Goal: Transaction & Acquisition: Purchase product/service

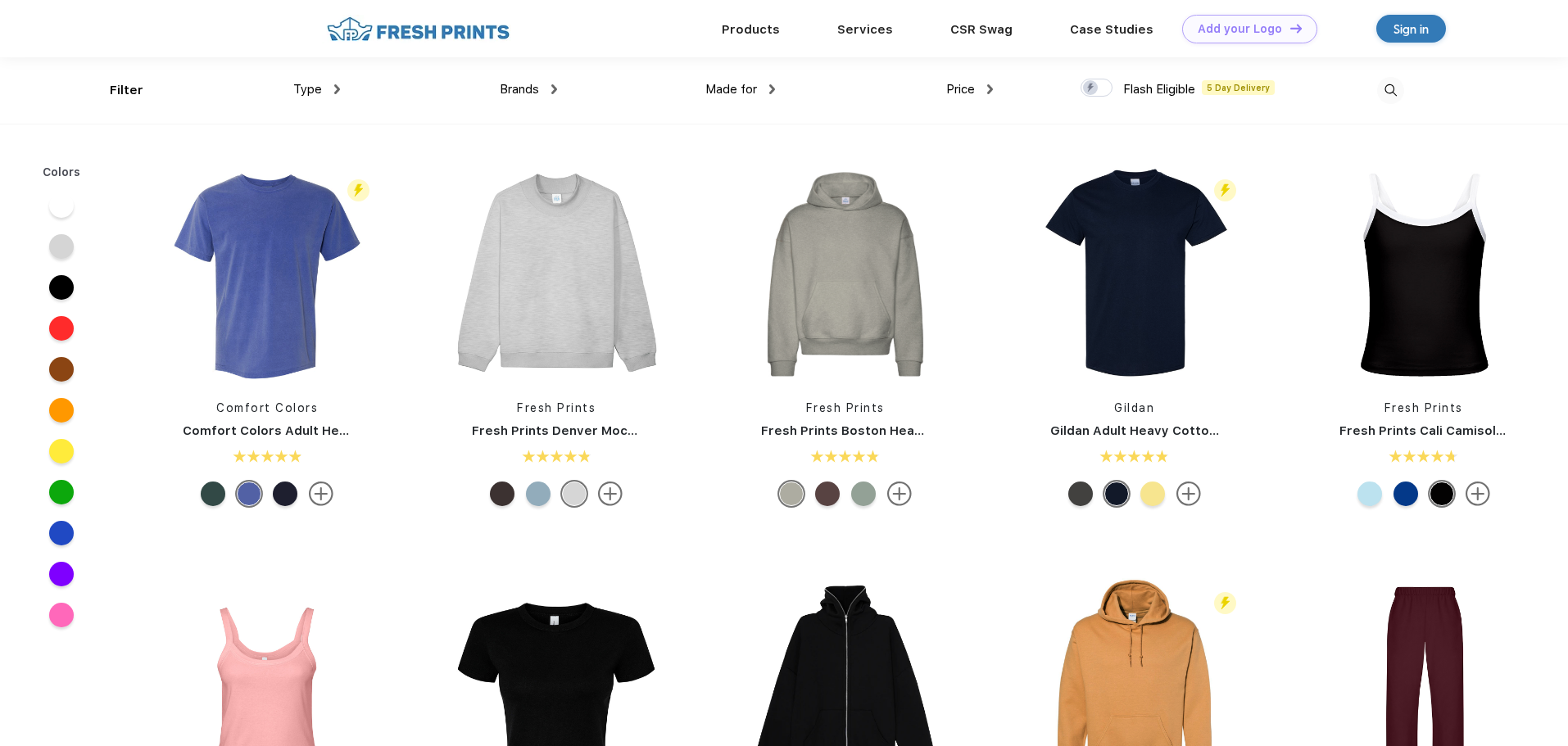
click at [351, 91] on div "Brands Most Popular Brands Moleskine Hydroflask Marine Layer S'well Vineyard Vi…" at bounding box center [449, 90] width 218 height 66
click at [343, 91] on div "Brands Most Popular Brands Moleskine Hydroflask Marine Layer S'well Vineyard Vi…" at bounding box center [449, 90] width 218 height 66
click at [327, 85] on div "Type" at bounding box center [317, 89] width 47 height 19
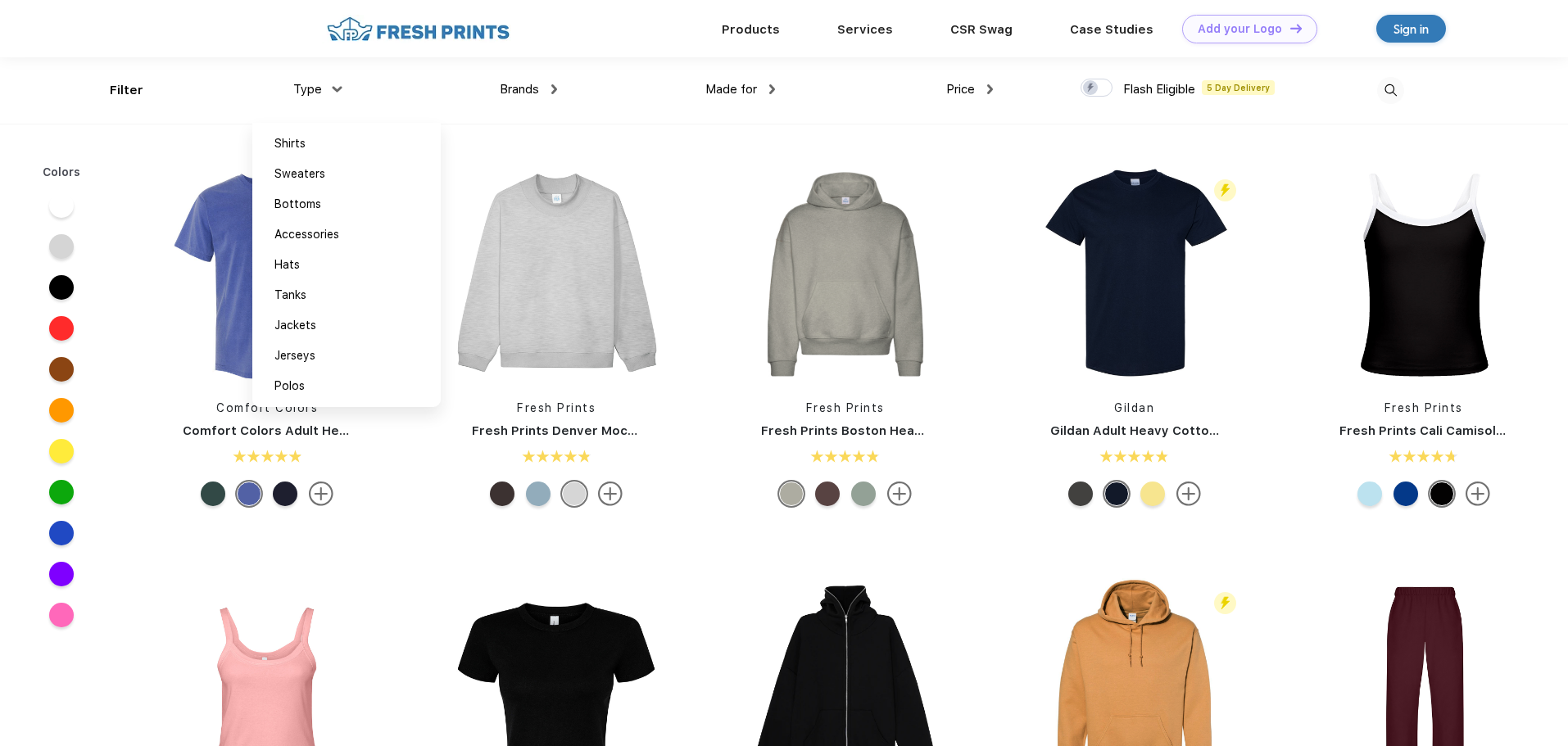
click at [547, 85] on div "Brands" at bounding box center [528, 89] width 58 height 19
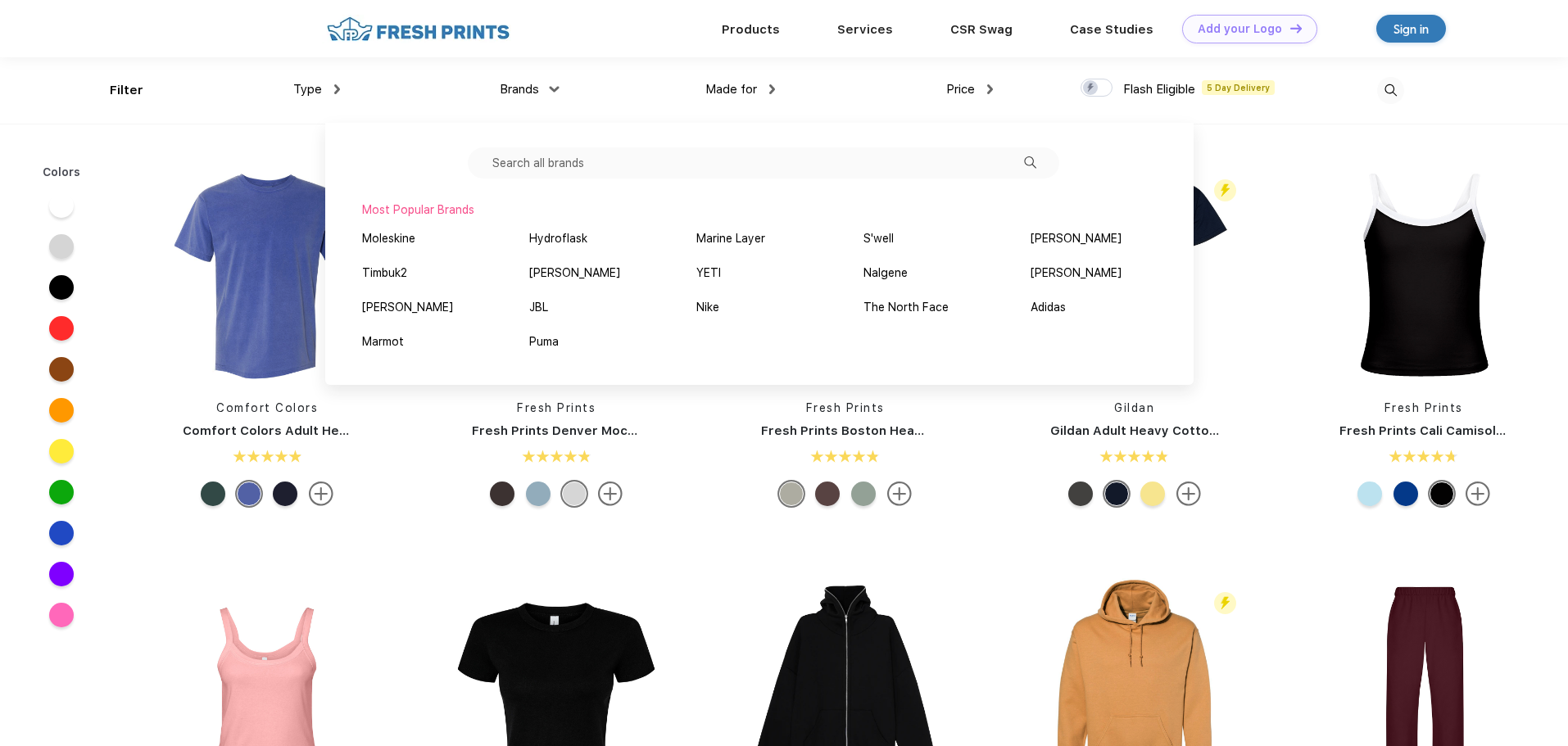
click at [729, 89] on span "Made for" at bounding box center [730, 89] width 51 height 15
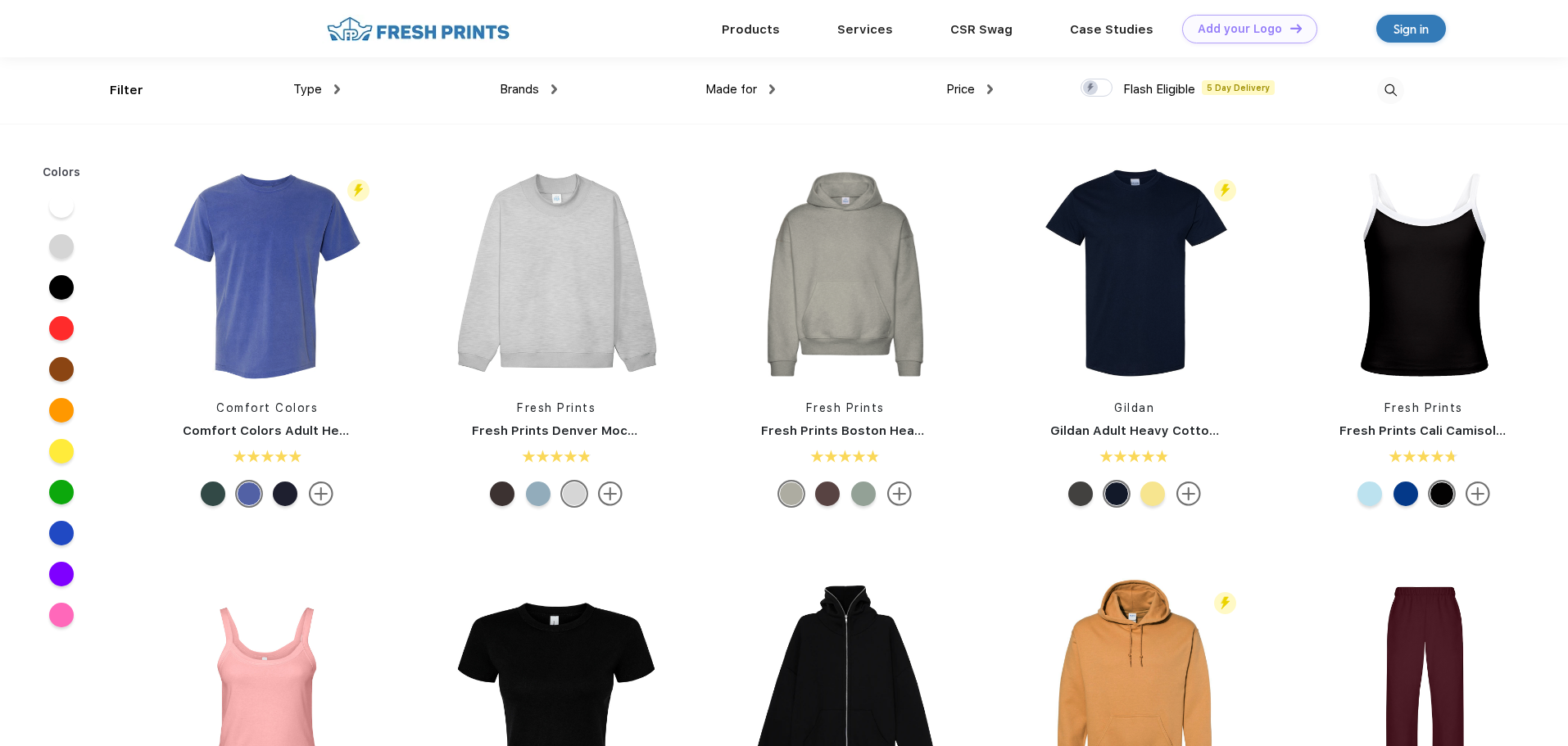
click at [744, 91] on span "Made for" at bounding box center [730, 89] width 51 height 15
click at [780, 91] on div "Price $ $$ $$$" at bounding box center [884, 90] width 218 height 66
click at [773, 89] on img at bounding box center [772, 89] width 6 height 10
click at [773, 89] on img at bounding box center [771, 88] width 10 height 6
click at [340, 90] on div "Brands Most Popular Brands Moleskine Hydroflask Marine Layer S'well Vineyard Vi…" at bounding box center [449, 90] width 218 height 66
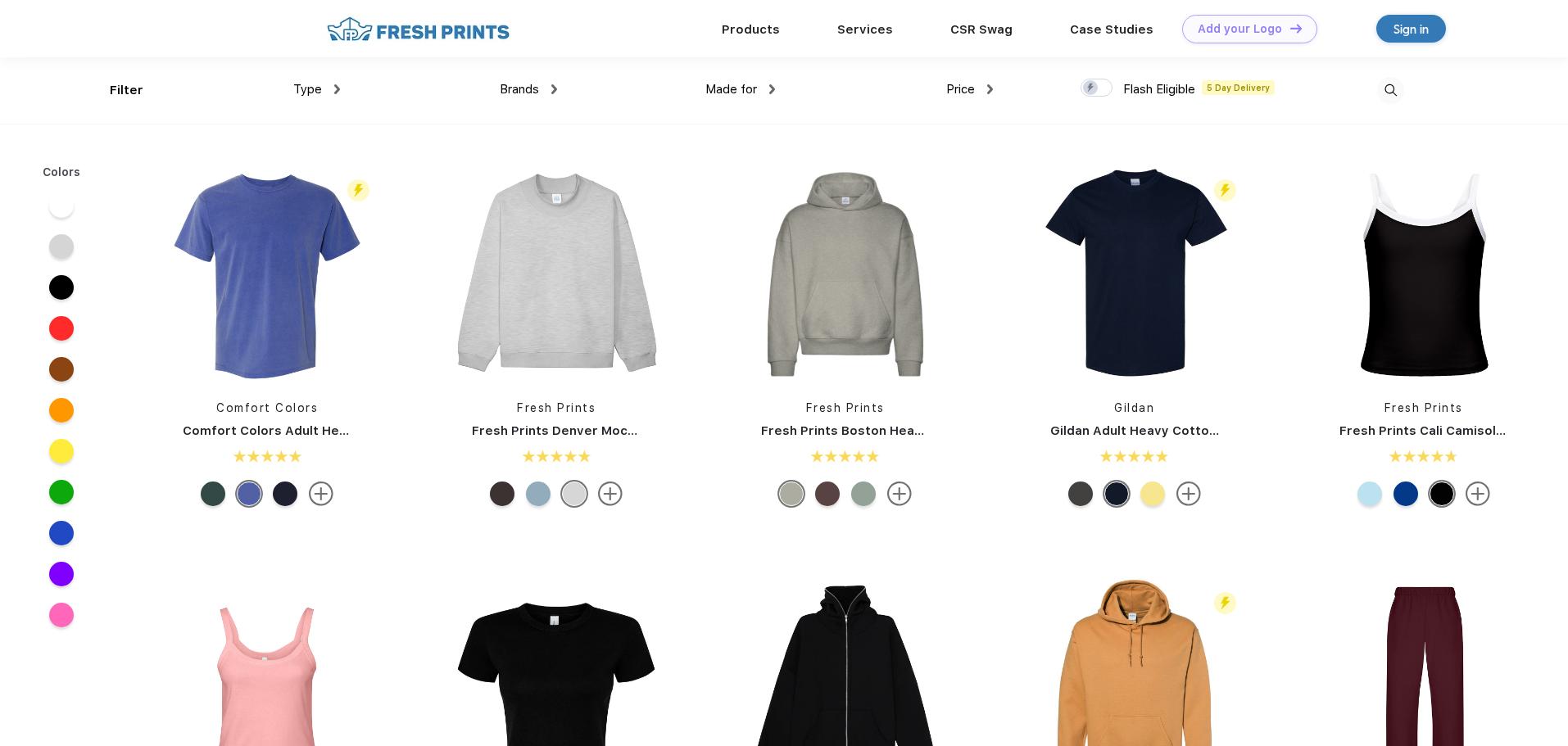
click at [338, 91] on img at bounding box center [337, 89] width 6 height 10
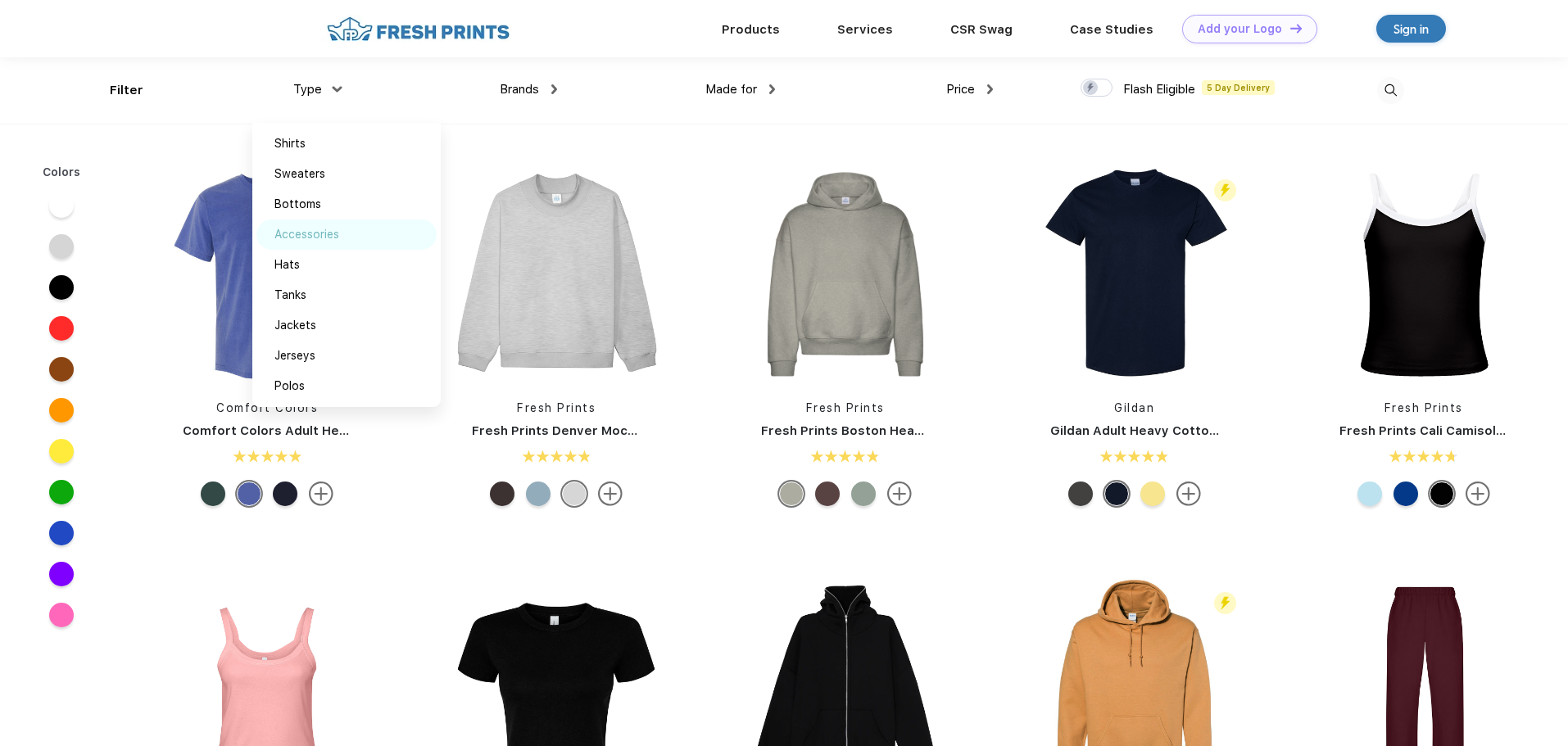
click at [320, 232] on div "Accessories" at bounding box center [307, 235] width 64 height 17
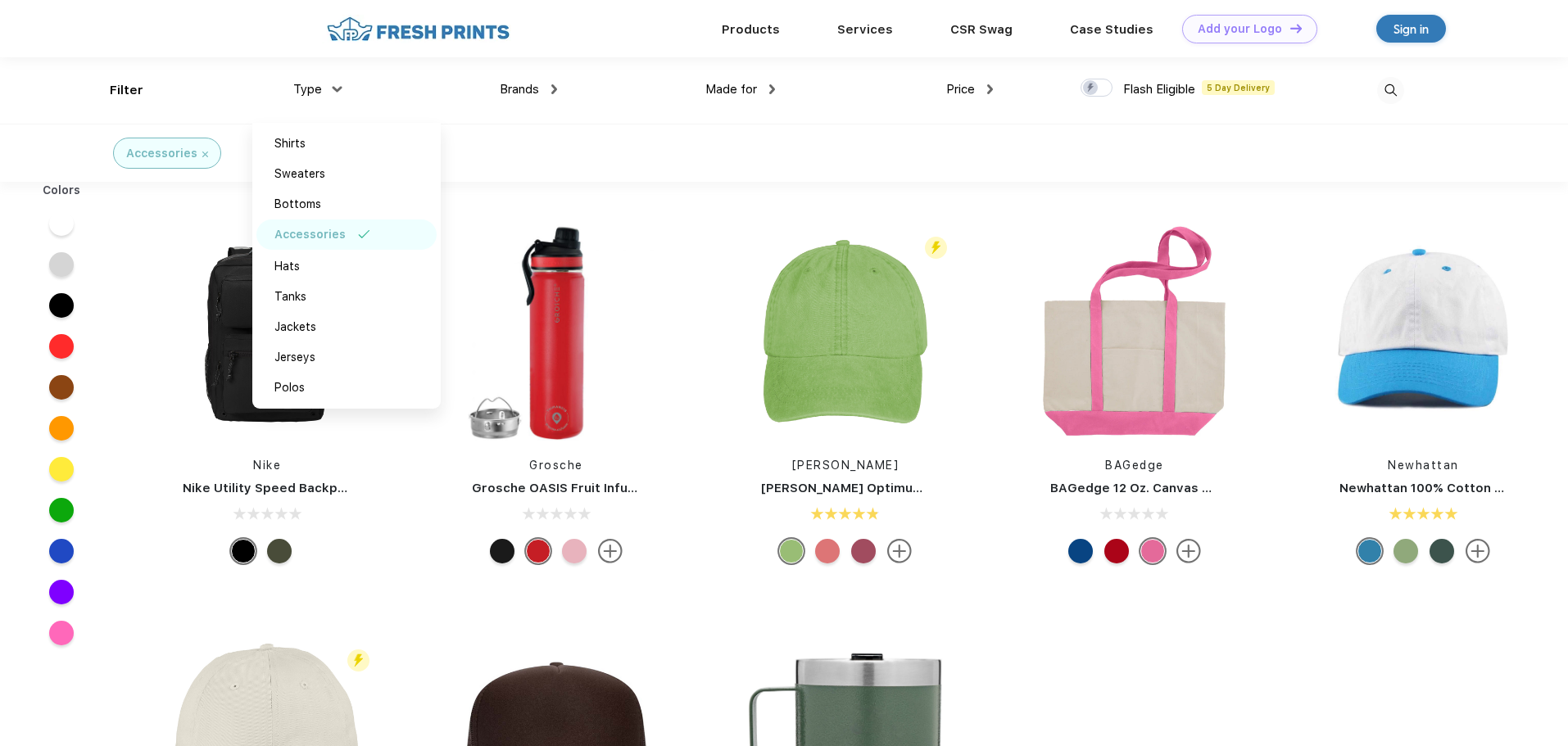
click at [825, 601] on div "Nike Nike Utility Speed Backpack Grosche Grosche OASIS Fruit Infusion Water Fla…" at bounding box center [845, 603] width 1445 height 825
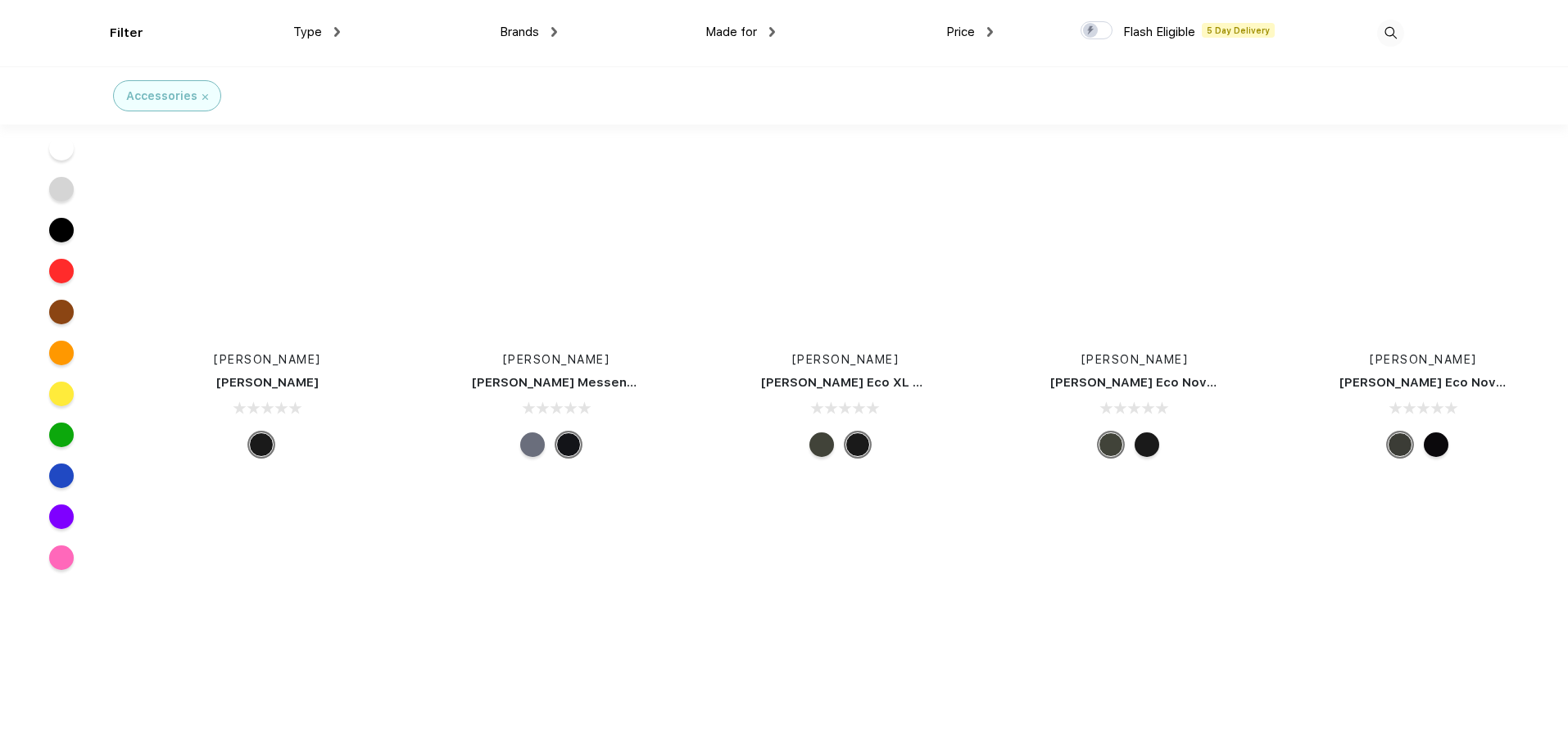
scroll to position [30304, 0]
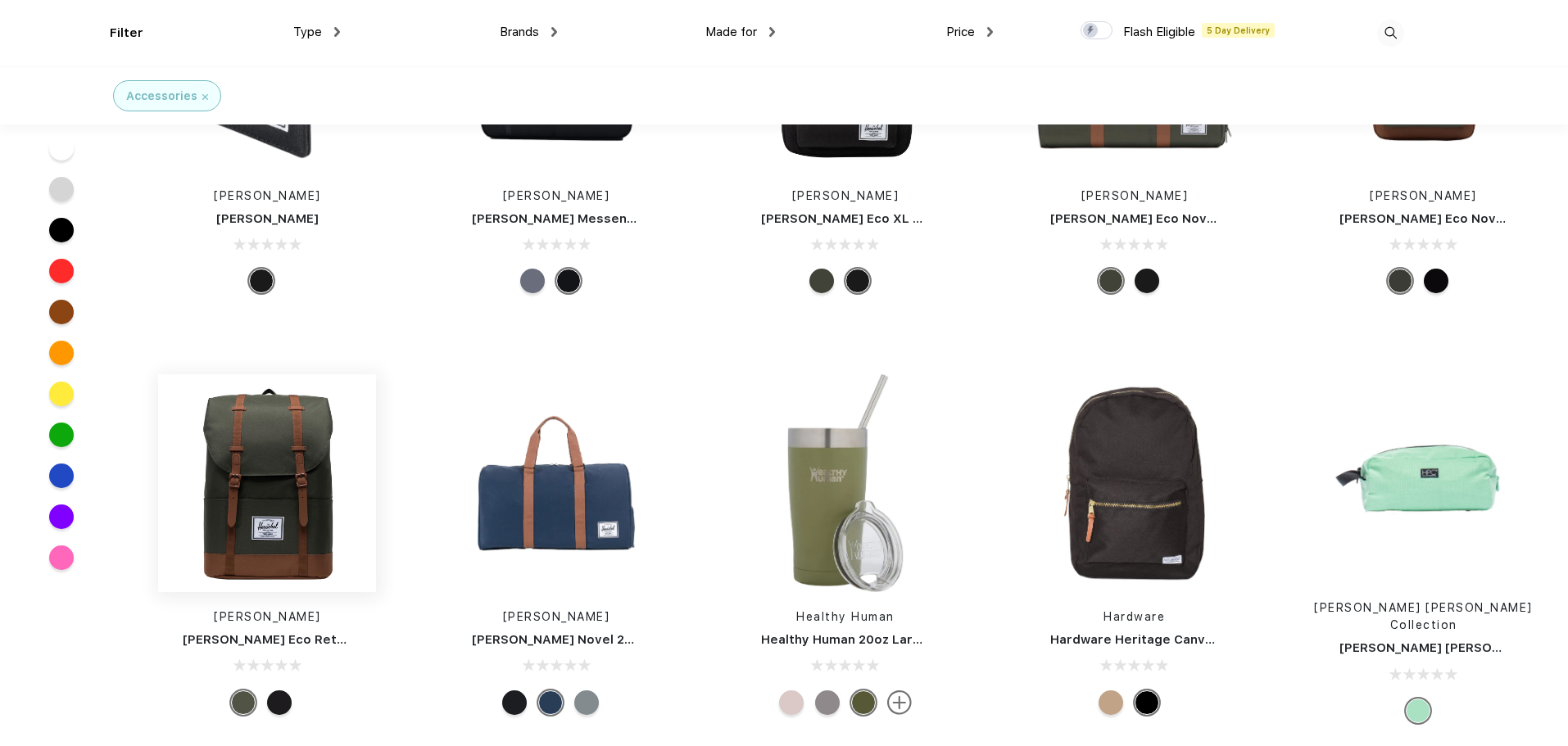
click at [273, 463] on img at bounding box center [267, 483] width 218 height 218
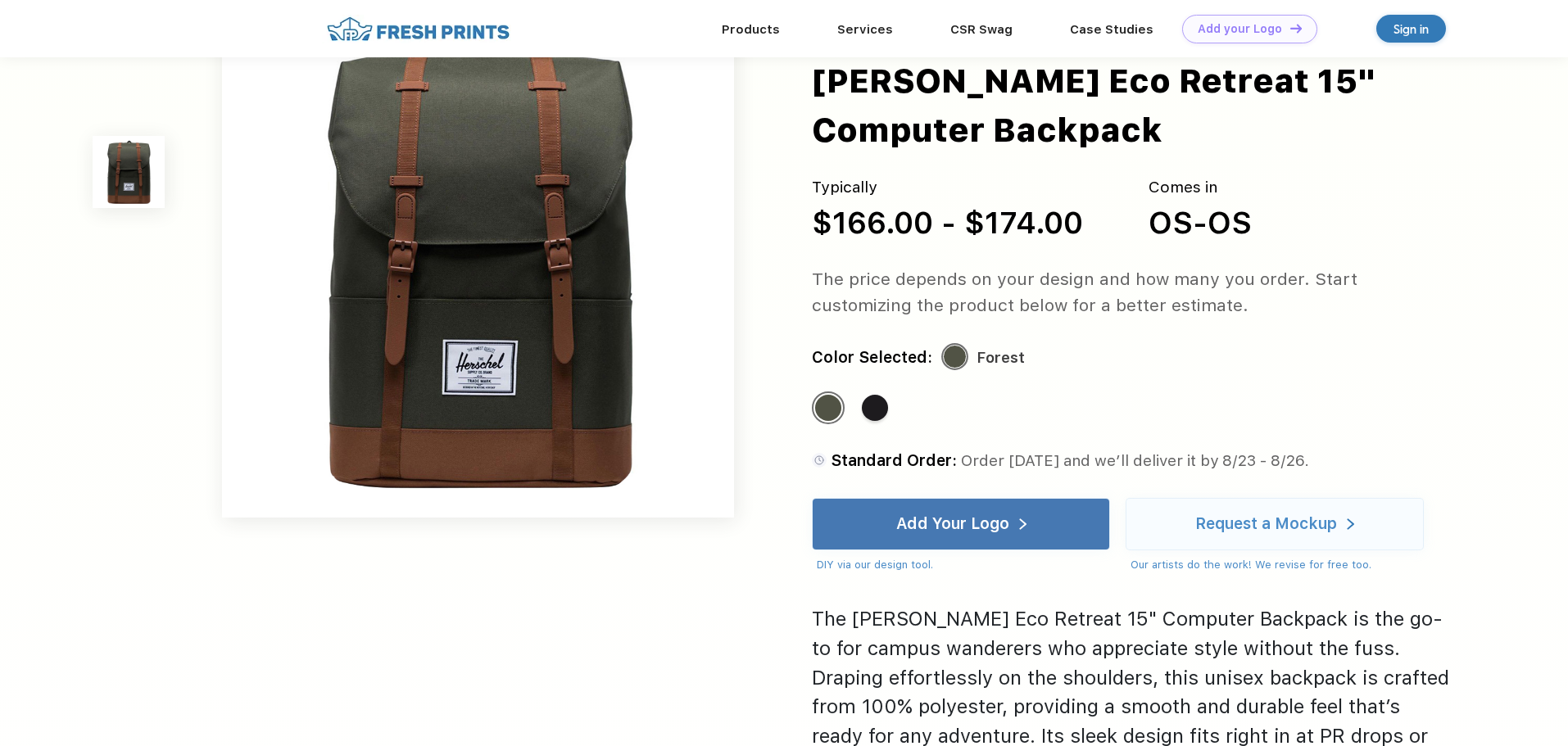
scroll to position [82, 0]
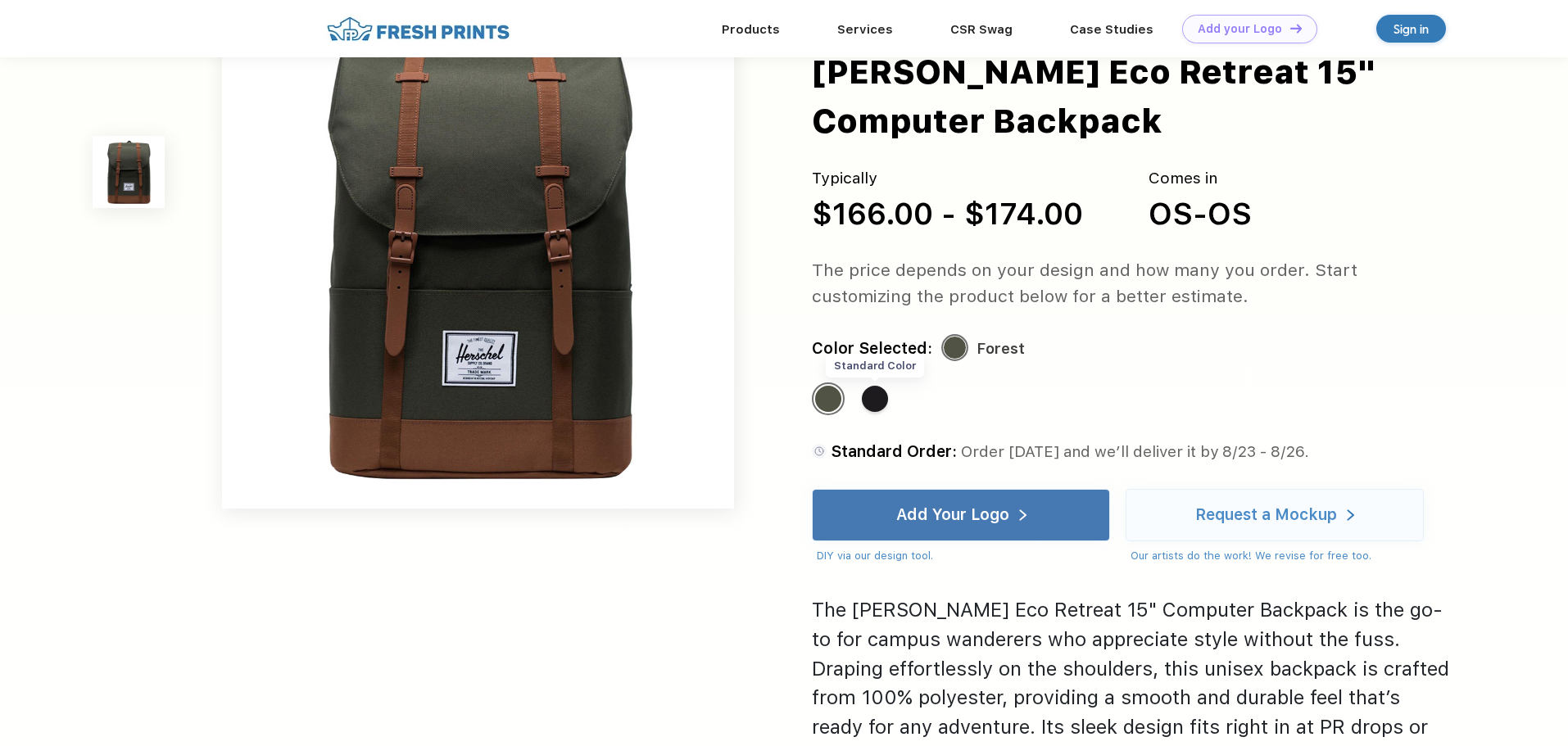
click at [882, 405] on div "Standard Color" at bounding box center [875, 399] width 26 height 26
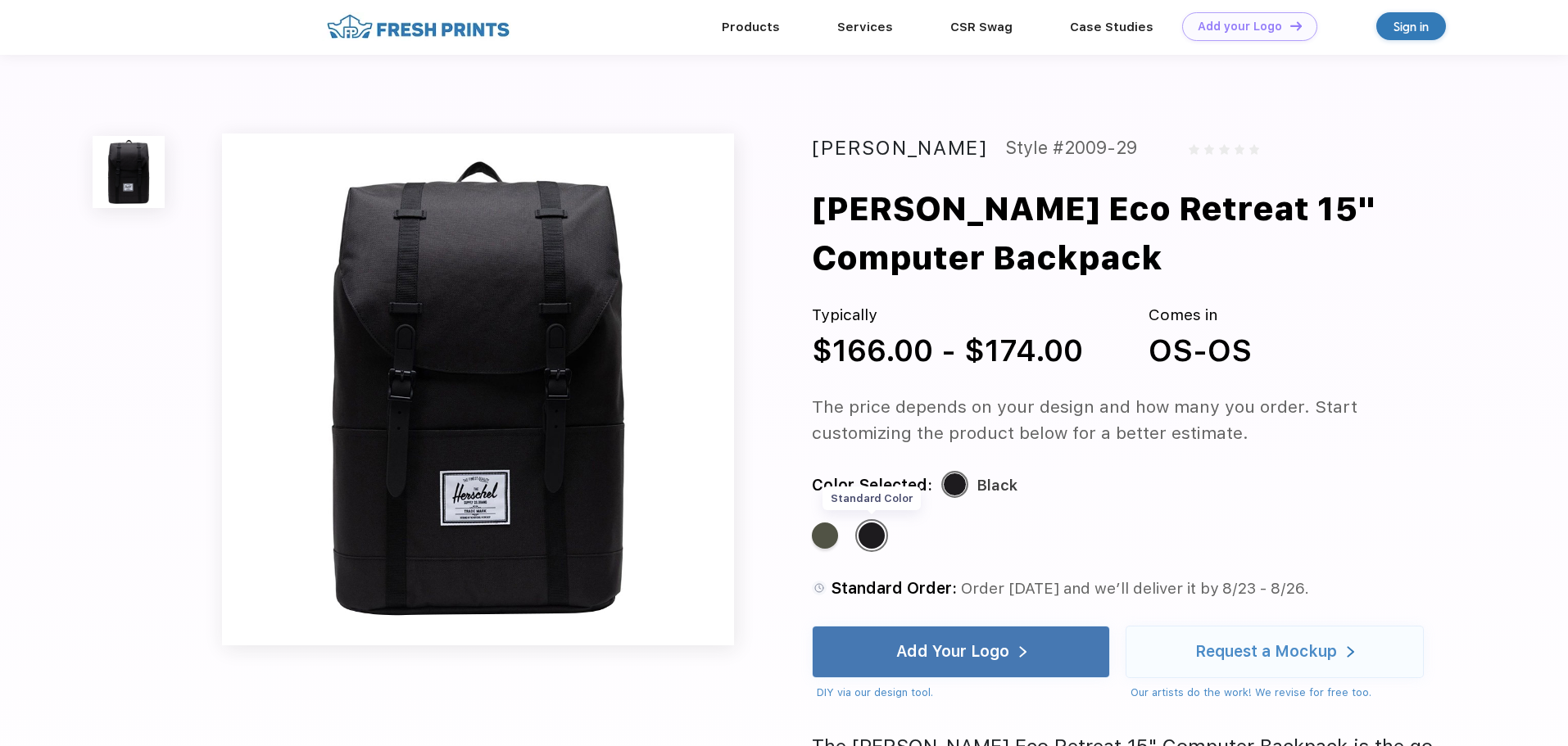
scroll to position [0, 0]
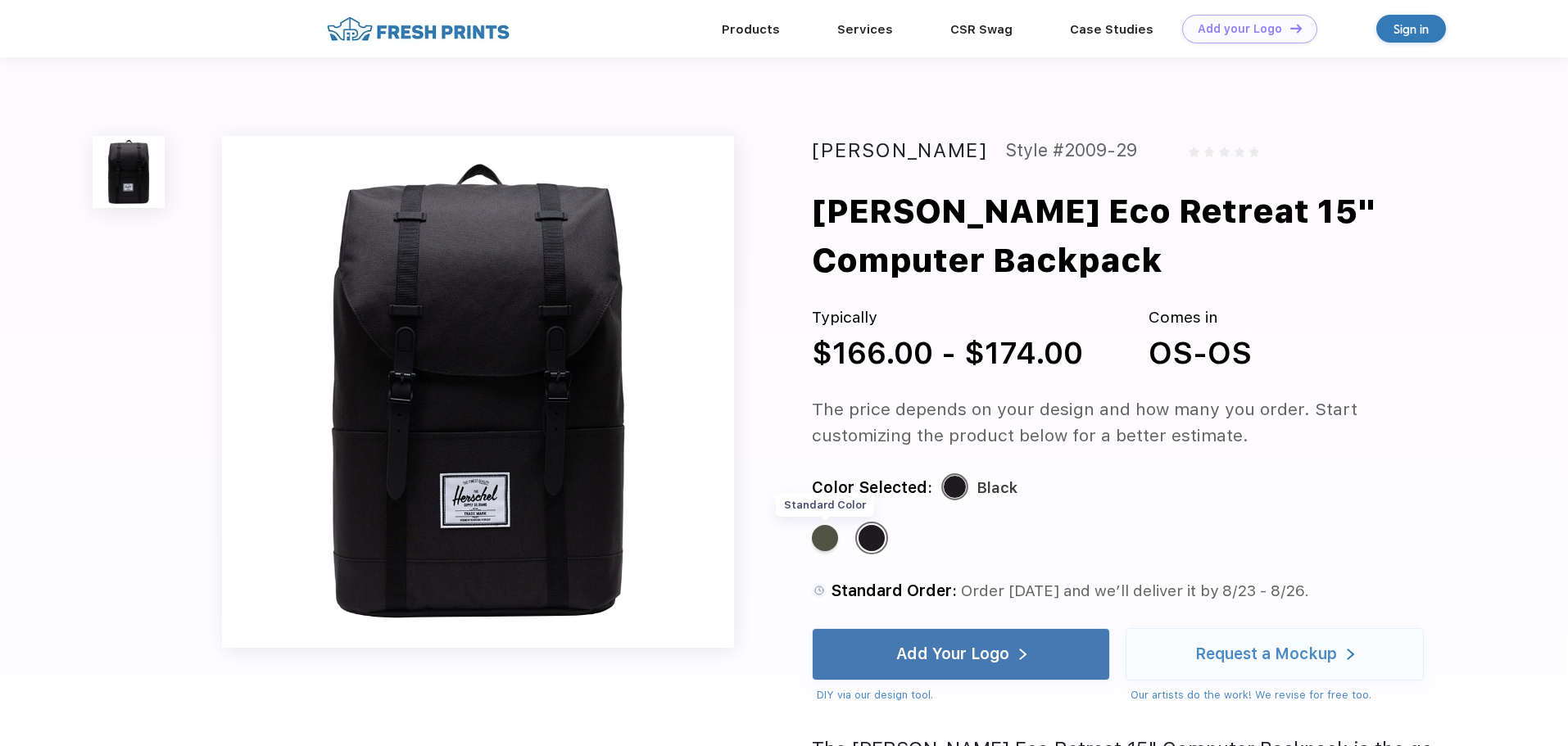
click at [824, 539] on div "Standard Color" at bounding box center [825, 538] width 26 height 26
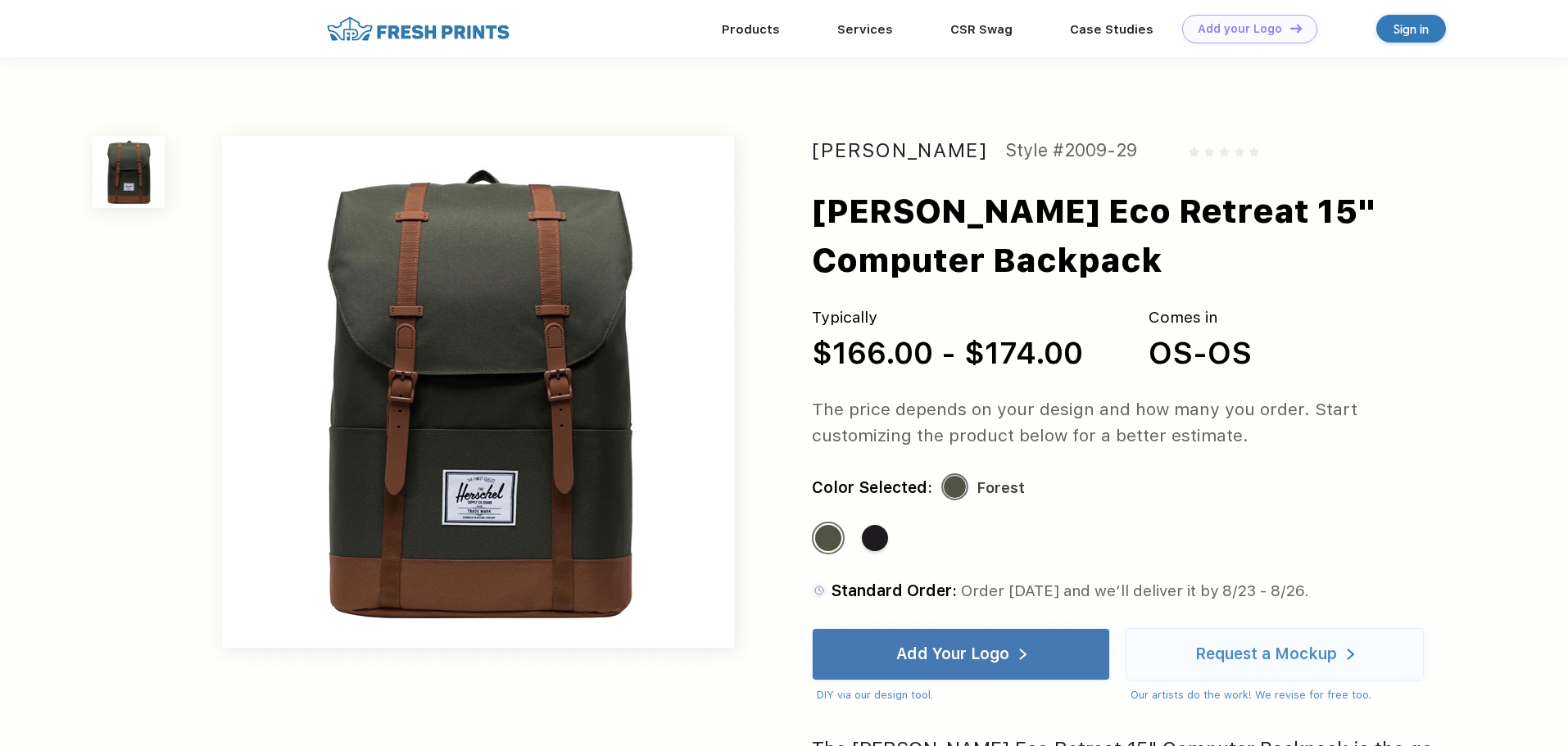
drag, startPoint x: 1053, startPoint y: 397, endPoint x: 1043, endPoint y: 362, distance: 36.4
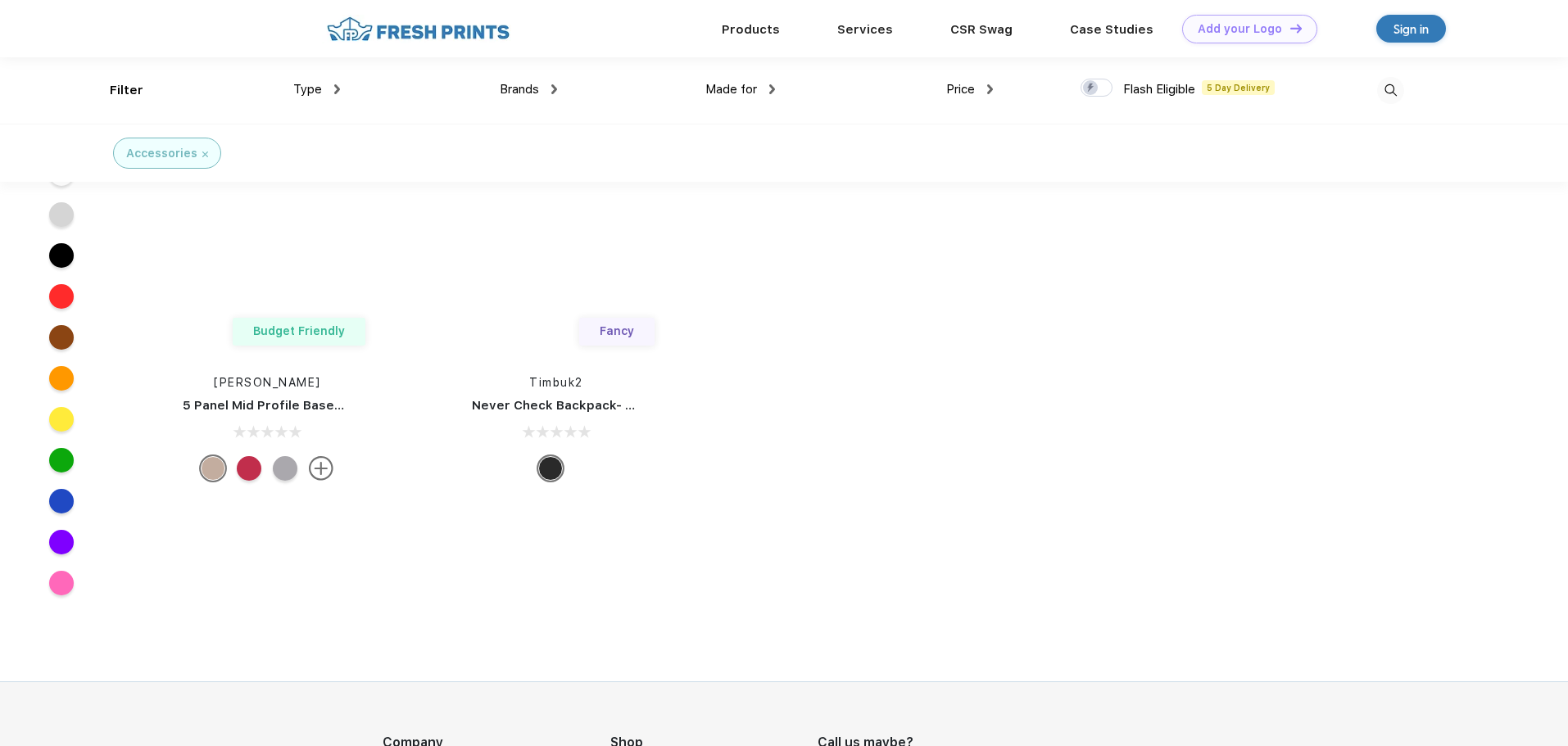
scroll to position [41673, 0]
